Goal: Information Seeking & Learning: Understand process/instructions

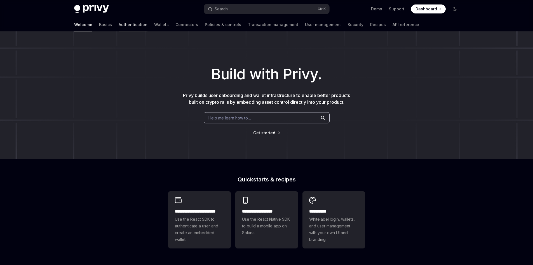
click at [119, 26] on link "Authentication" at bounding box center [133, 24] width 29 height 13
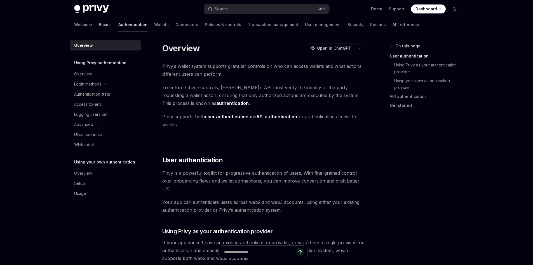
click at [99, 22] on link "Basics" at bounding box center [105, 24] width 13 height 13
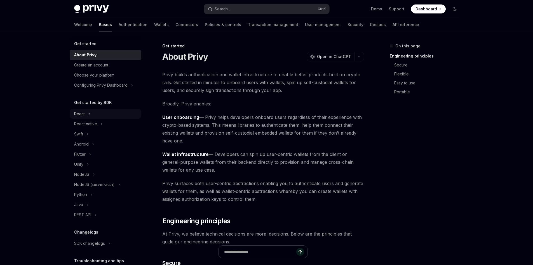
click at [107, 113] on div "React" at bounding box center [106, 114] width 72 height 10
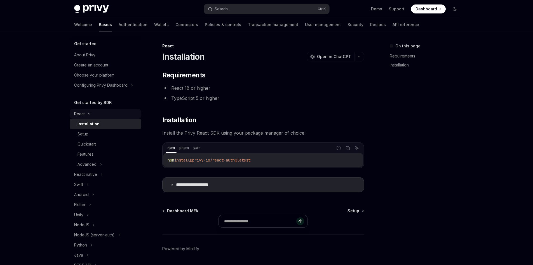
type textarea "*"
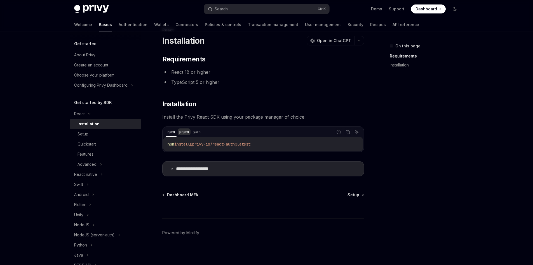
scroll to position [18, 0]
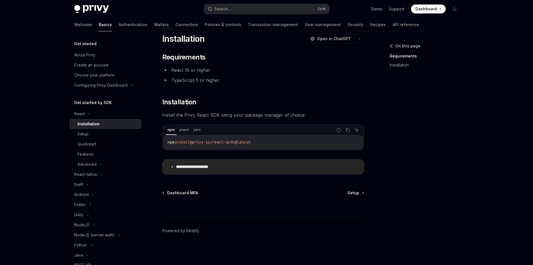
click at [196, 166] on p "**********" at bounding box center [199, 167] width 46 height 6
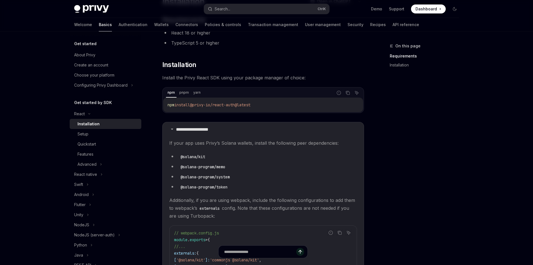
scroll to position [74, 0]
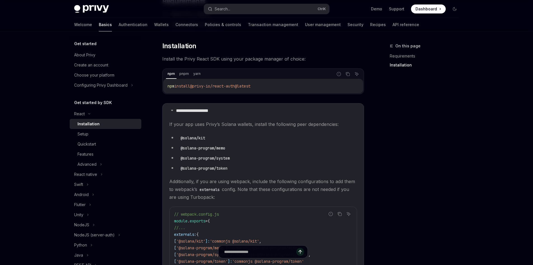
click at [446, 124] on div "On this page Requirements Installation" at bounding box center [421, 154] width 85 height 222
